Goal: Transaction & Acquisition: Book appointment/travel/reservation

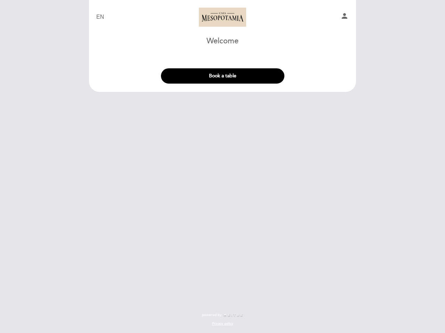
click at [222, 167] on div "EN ES PT [GEOGRAPHIC_DATA] person Welcome Welcome, Change user Book a table Sel…" at bounding box center [222, 166] width 445 height 333
click at [344, 17] on icon "person" at bounding box center [344, 16] width 8 height 8
click at [222, 76] on button "Book a table" at bounding box center [222, 75] width 123 height 15
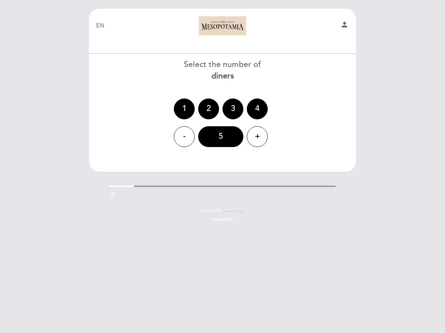
click at [268, 193] on div "EN ES PT [GEOGRAPHIC_DATA] person Welcome Welcome, Change user Book a table Sel…" at bounding box center [222, 119] width 277 height 220
